Goal: Task Accomplishment & Management: Manage account settings

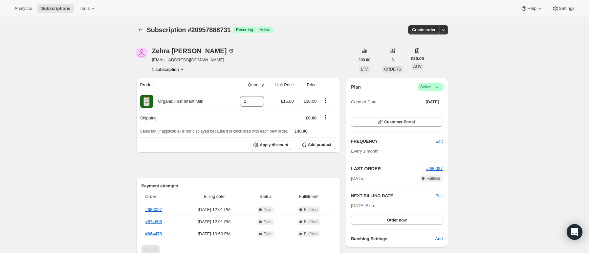
click at [440, 86] on icon at bounding box center [437, 87] width 7 height 7
click at [434, 114] on span "Cancel subscription" at bounding box center [432, 111] width 37 height 5
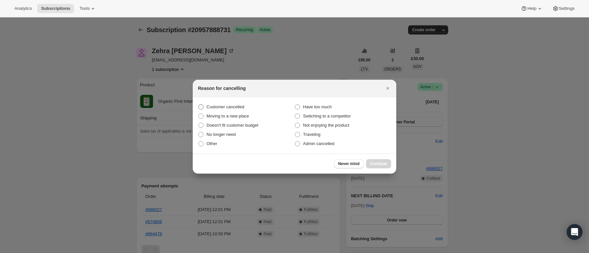
click at [228, 106] on span "Customer cancelled" at bounding box center [225, 106] width 38 height 5
click at [199, 105] on input "Customer cancelled" at bounding box center [198, 104] width 0 height 0
radio input "true"
click at [395, 167] on div "Never mind Continue" at bounding box center [294, 164] width 203 height 20
click at [370, 161] on button "Continue" at bounding box center [378, 163] width 25 height 9
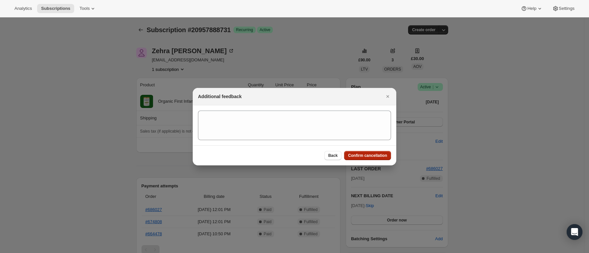
click at [358, 154] on span "Confirm cancellation" at bounding box center [367, 155] width 39 height 5
